Goal: Find specific page/section: Find specific page/section

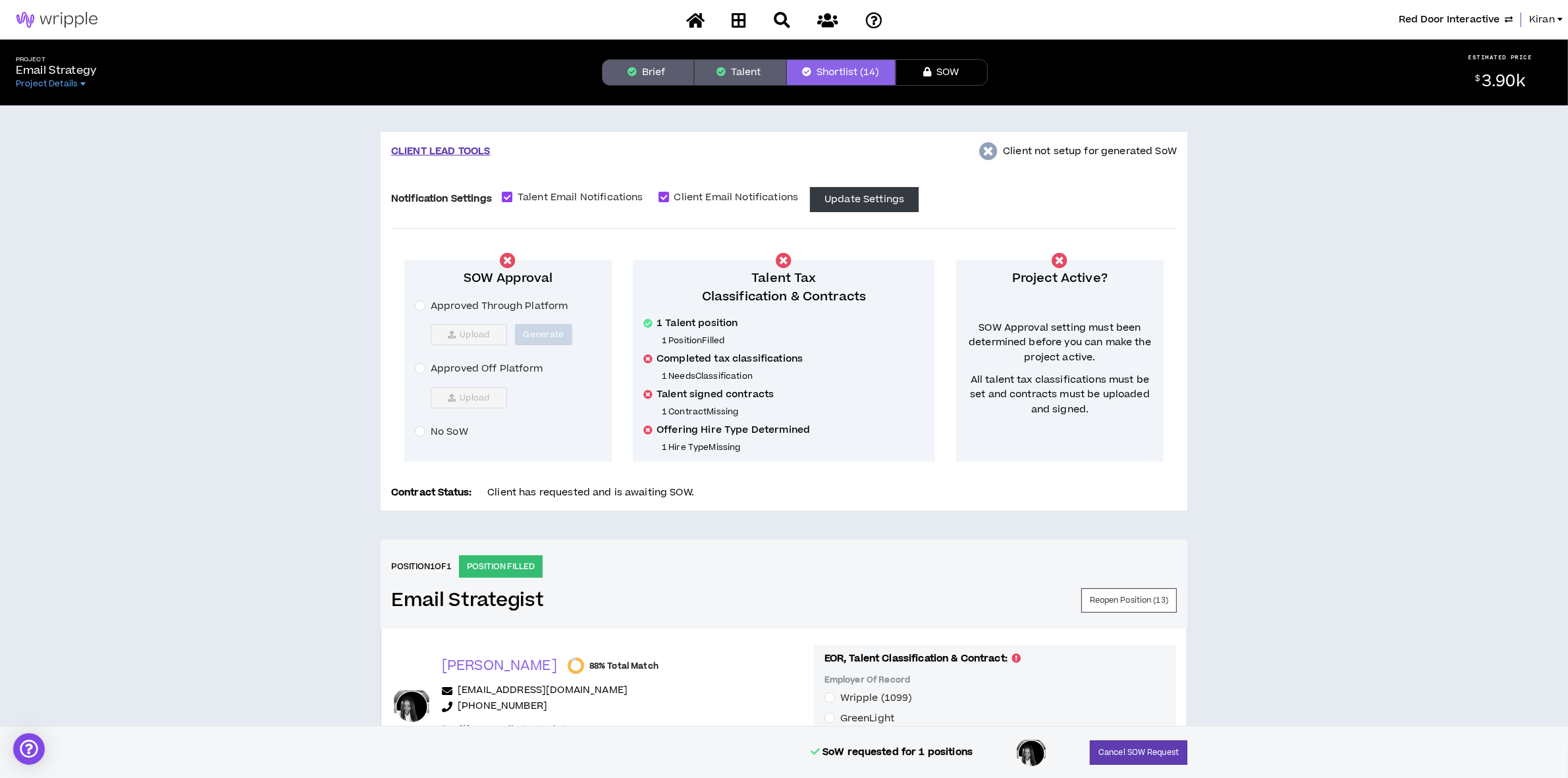
click at [1539, 18] on span "Kiran" at bounding box center [1542, 19] width 26 height 14
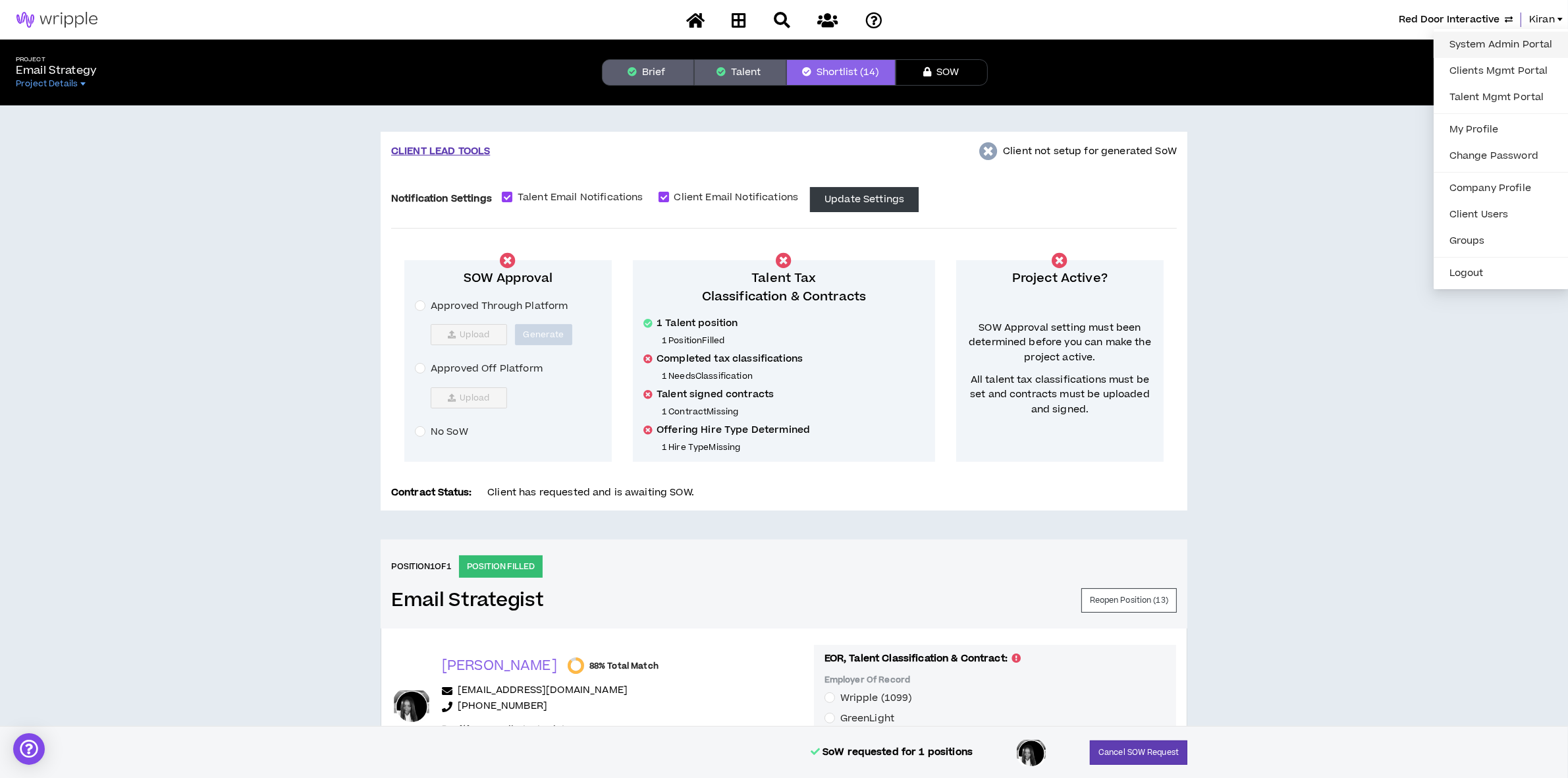
click at [1464, 48] on link "System Admin Portal" at bounding box center [1500, 45] width 120 height 20
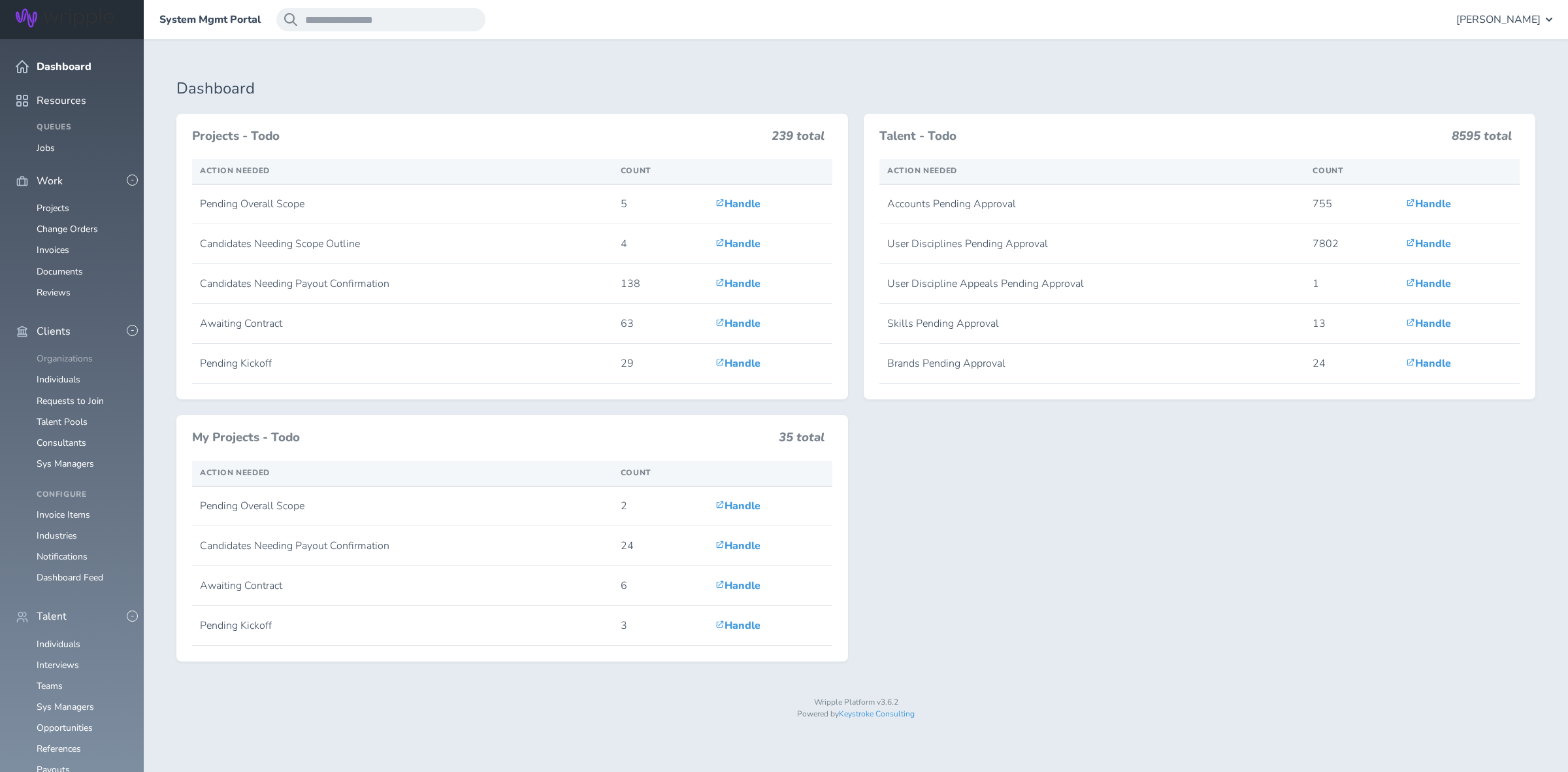
click at [51, 352] on link "Organizations" at bounding box center [64, 358] width 56 height 12
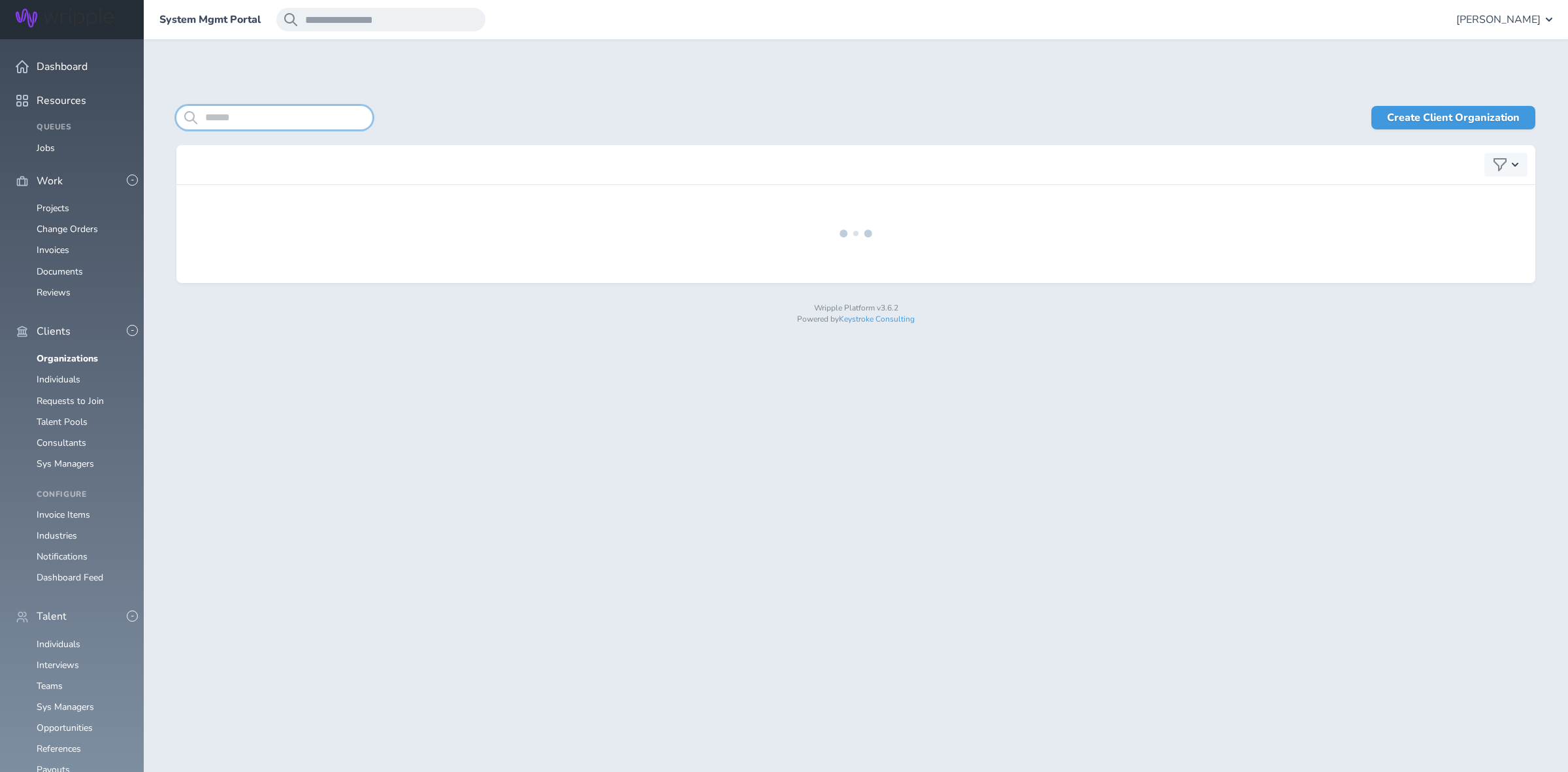
click at [301, 116] on input "search" at bounding box center [274, 117] width 196 height 23
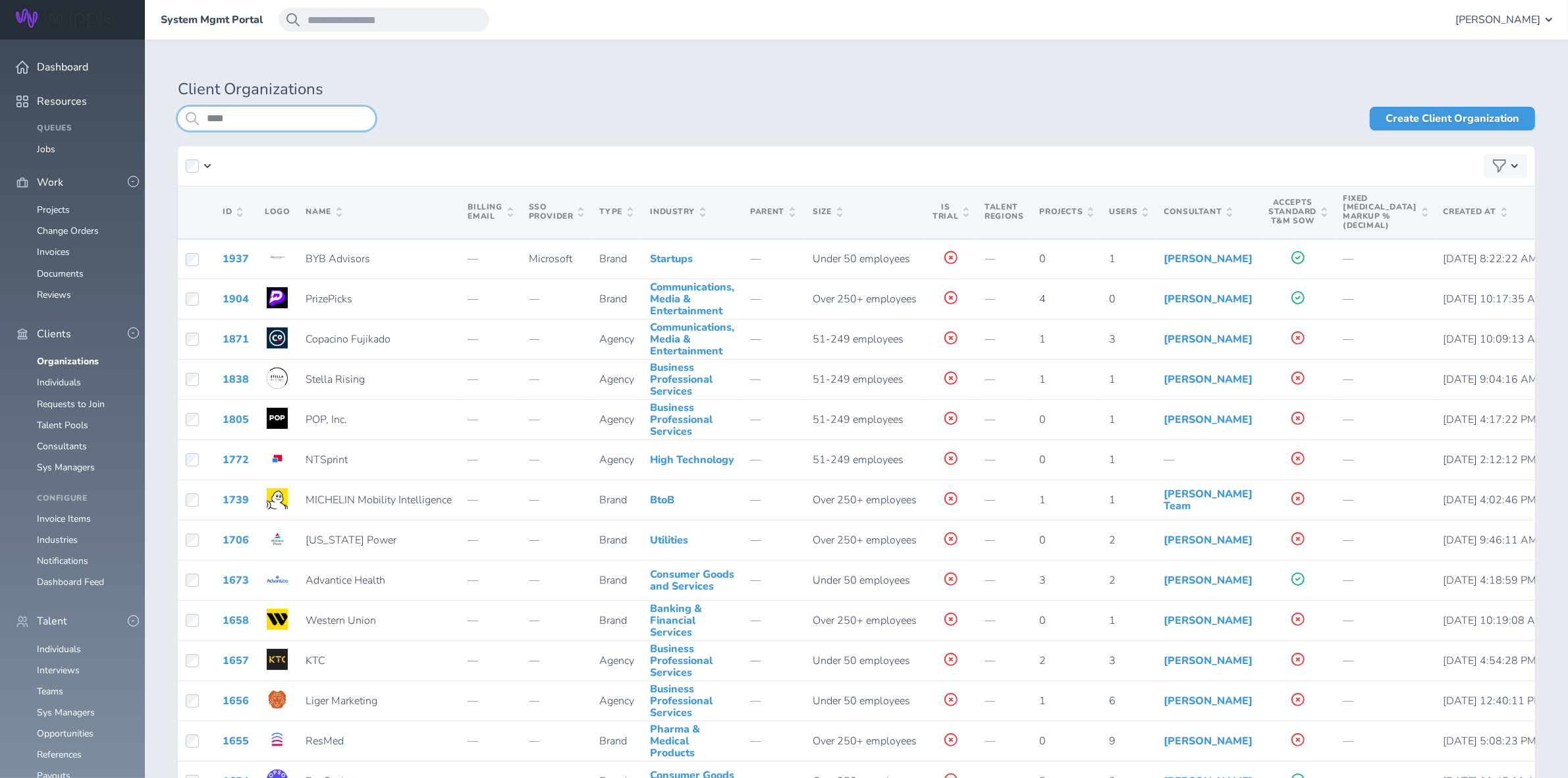
type input "****"
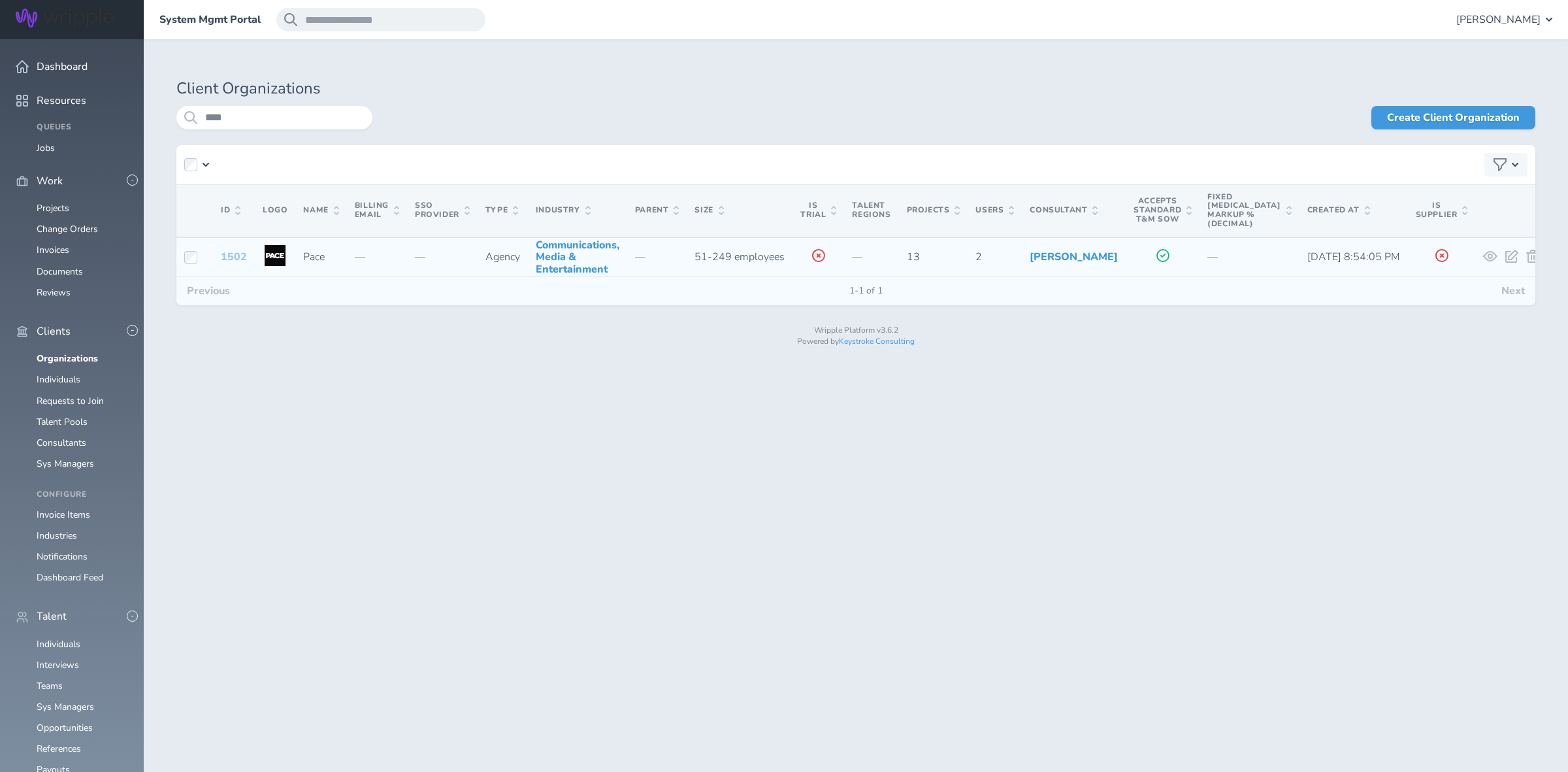
click at [229, 264] on link "1502" at bounding box center [233, 256] width 26 height 14
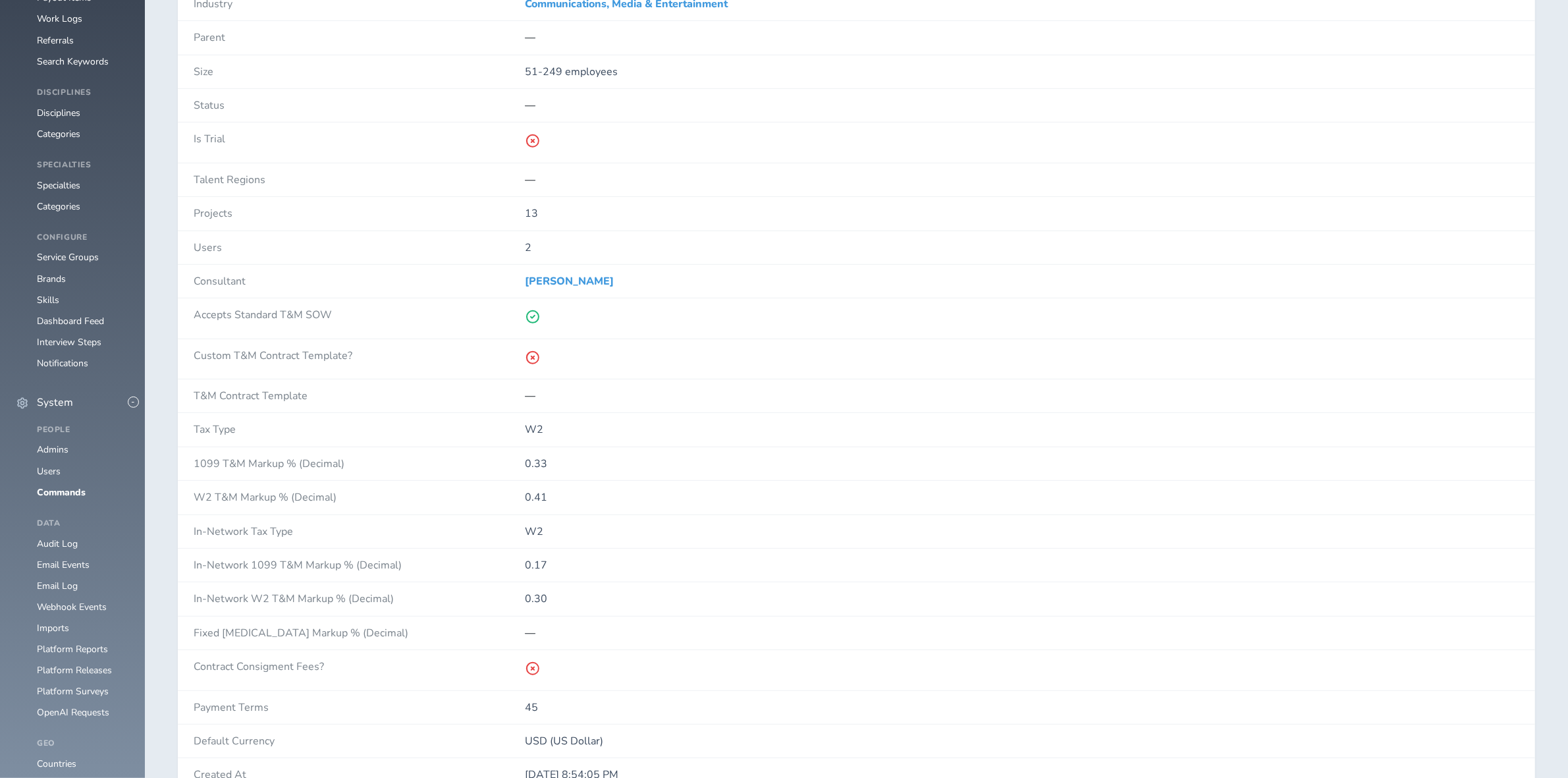
scroll to position [905, 0]
